Goal: Communication & Community: Answer question/provide support

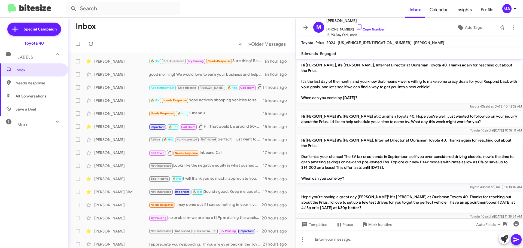
scroll to position [172, 0]
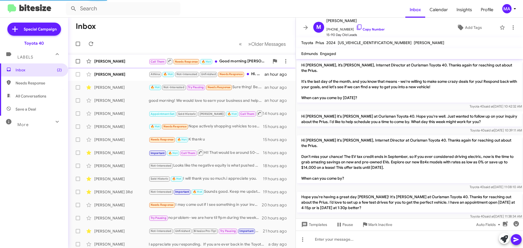
scroll to position [172, 0]
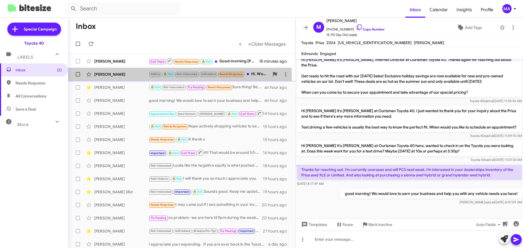
click at [129, 75] on div "[PERSON_NAME]" at bounding box center [121, 74] width 54 height 5
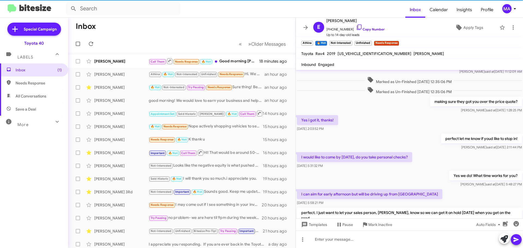
scroll to position [246, 0]
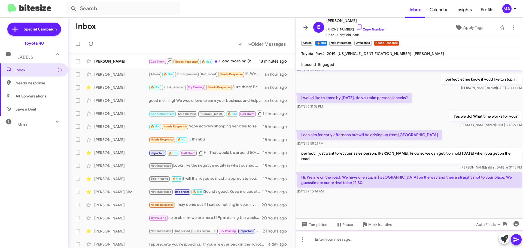
click at [337, 242] on div at bounding box center [409, 239] width 227 height 17
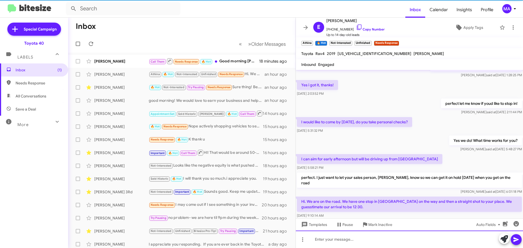
scroll to position [266, 0]
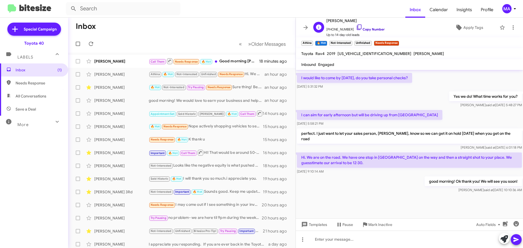
click at [356, 26] on icon at bounding box center [359, 27] width 7 height 7
drag, startPoint x: 337, startPoint y: 169, endPoint x: 301, endPoint y: 149, distance: 40.8
click at [301, 151] on div "Hi. We are on the road. We have one stop in Falls Church on the way and then a …" at bounding box center [409, 163] width 227 height 24
copy div "Hi. We are on the road. We have one stop in Falls Church on the way and then a …"
drag, startPoint x: 358, startPoint y: 190, endPoint x: 358, endPoint y: 187, distance: 3.3
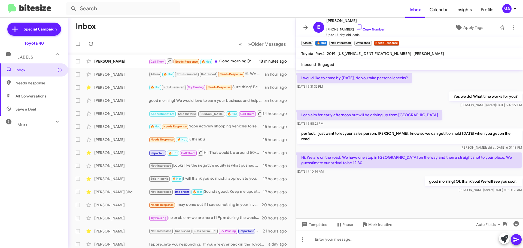
click at [358, 194] on div at bounding box center [409, 209] width 227 height 30
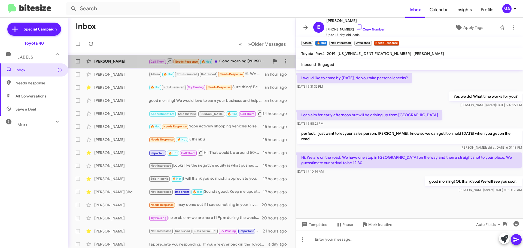
click at [231, 62] on div "Call Them Needs Response 🔥 Hot Good morning Morgan, I am thinking to to be ther…" at bounding box center [209, 61] width 121 height 7
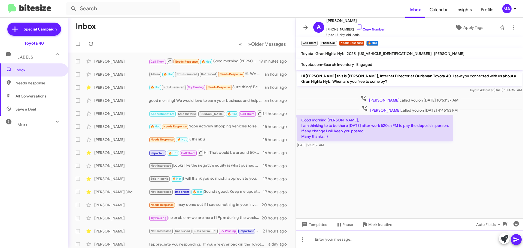
click at [342, 244] on div at bounding box center [409, 239] width 227 height 17
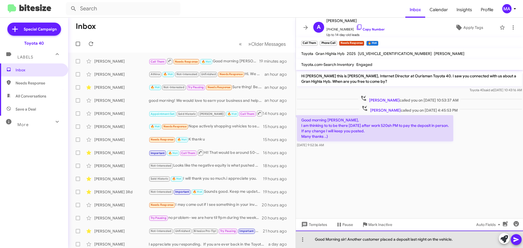
click at [457, 238] on div "Good Morning sir! Another customer placed a deposit last night on the vehicle." at bounding box center [409, 239] width 227 height 17
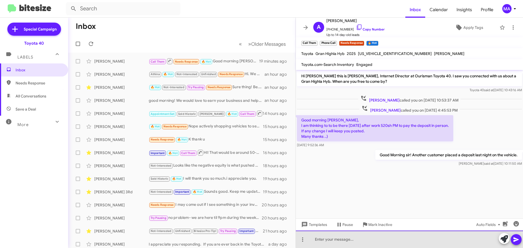
click at [457, 238] on div at bounding box center [409, 239] width 227 height 17
